Goal: Transaction & Acquisition: Purchase product/service

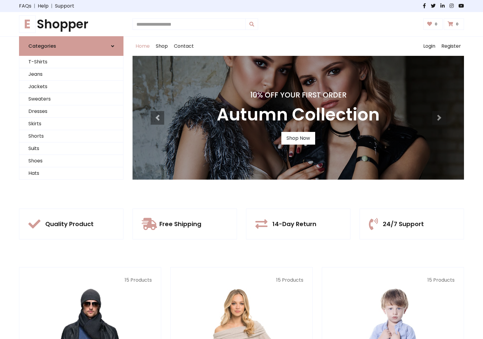
click at [242, 169] on div "10% Off Your First Order Autumn Collection Shop Now" at bounding box center [299, 118] width 332 height 124
click at [298, 138] on link "Shop Now" at bounding box center [298, 138] width 34 height 13
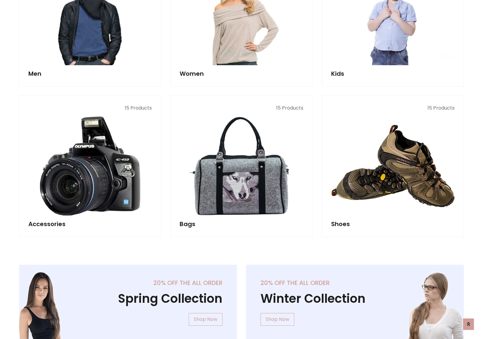
scroll to position [602, 0]
